Goal: Task Accomplishment & Management: Manage account settings

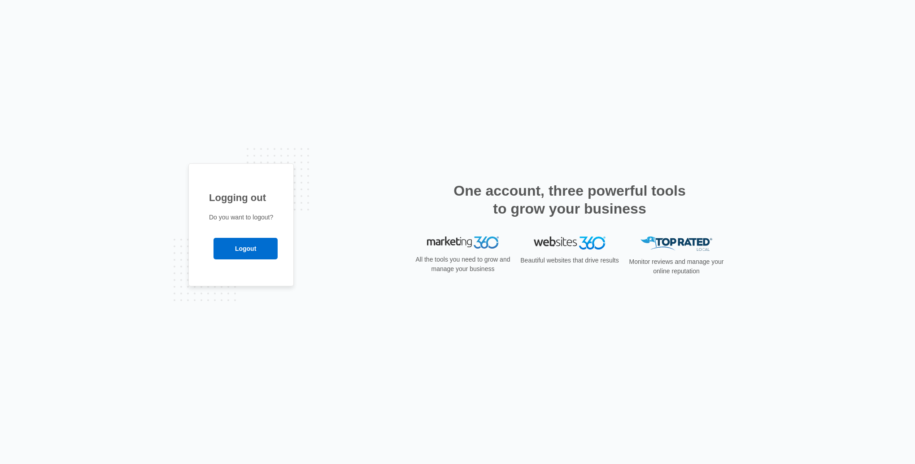
click at [258, 251] on input "Logout" at bounding box center [246, 249] width 64 height 22
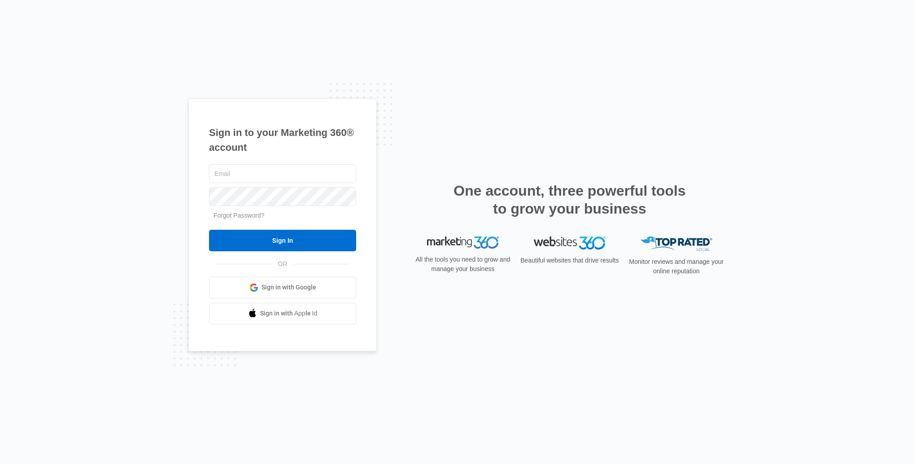
type input "[EMAIL_ADDRESS][DOMAIN_NAME]"
click at [258, 242] on input "Sign In" at bounding box center [282, 241] width 147 height 22
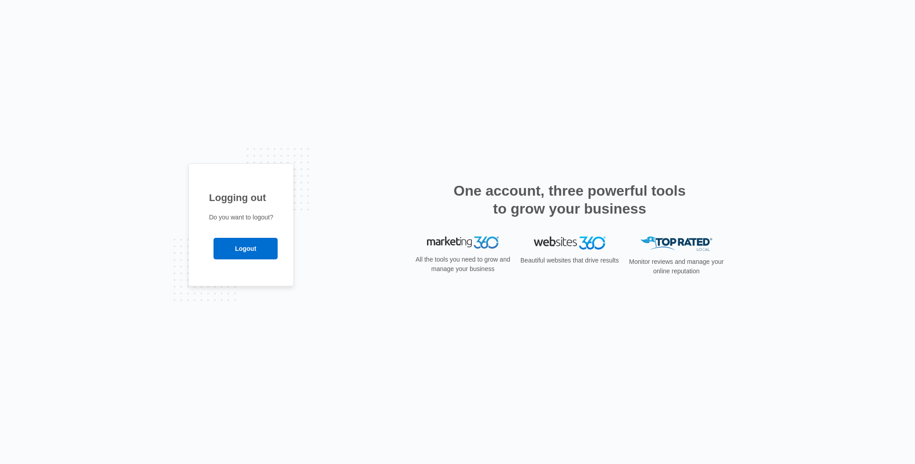
click at [230, 246] on input "Logout" at bounding box center [246, 249] width 64 height 22
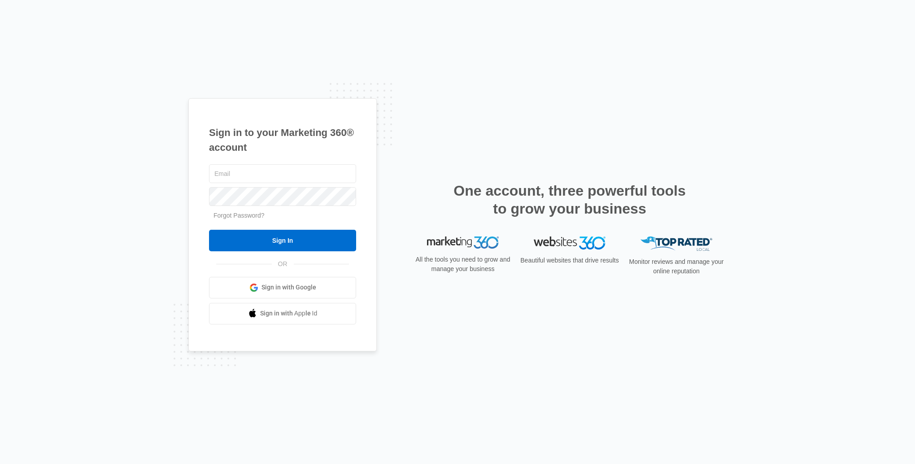
type input "[EMAIL_ADDRESS][DOMAIN_NAME]"
click at [223, 236] on input "Sign In" at bounding box center [282, 241] width 147 height 22
